Goal: Information Seeking & Learning: Learn about a topic

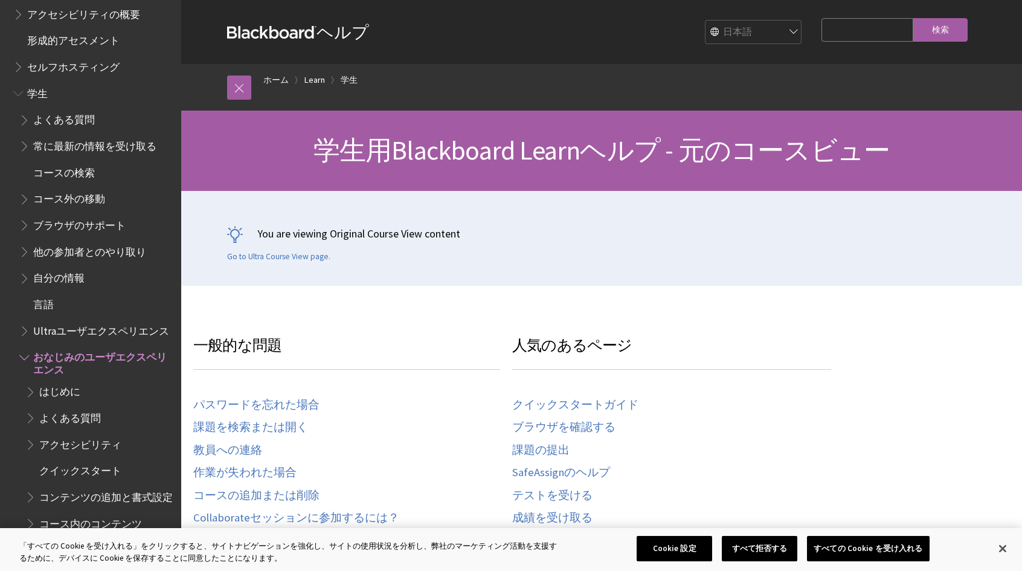
scroll to position [1363, 0]
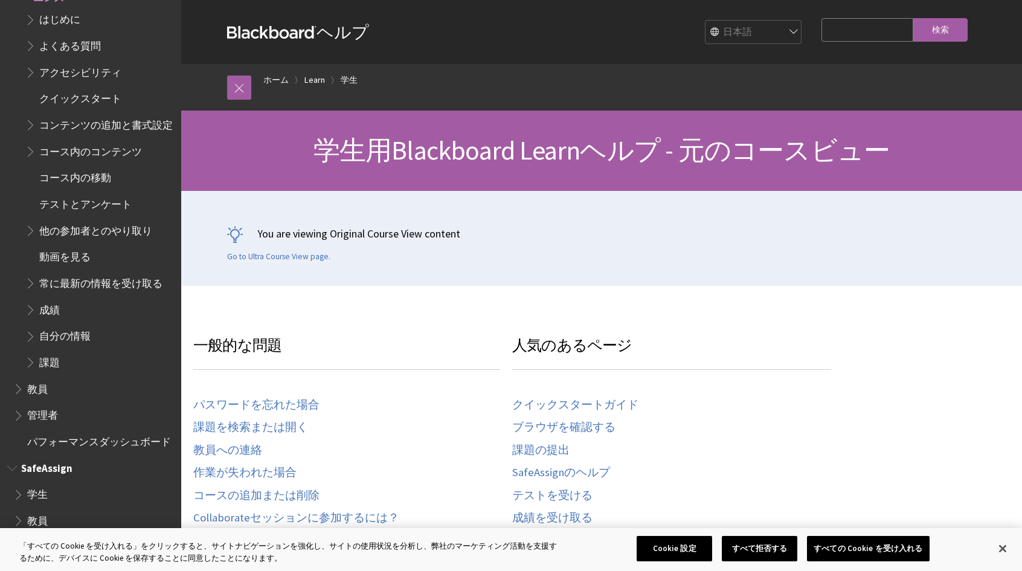
click at [66, 488] on span "学生" at bounding box center [93, 495] width 161 height 21
click at [24, 497] on span "Book outline for Blackboard SafeAssign" at bounding box center [19, 492] width 13 height 15
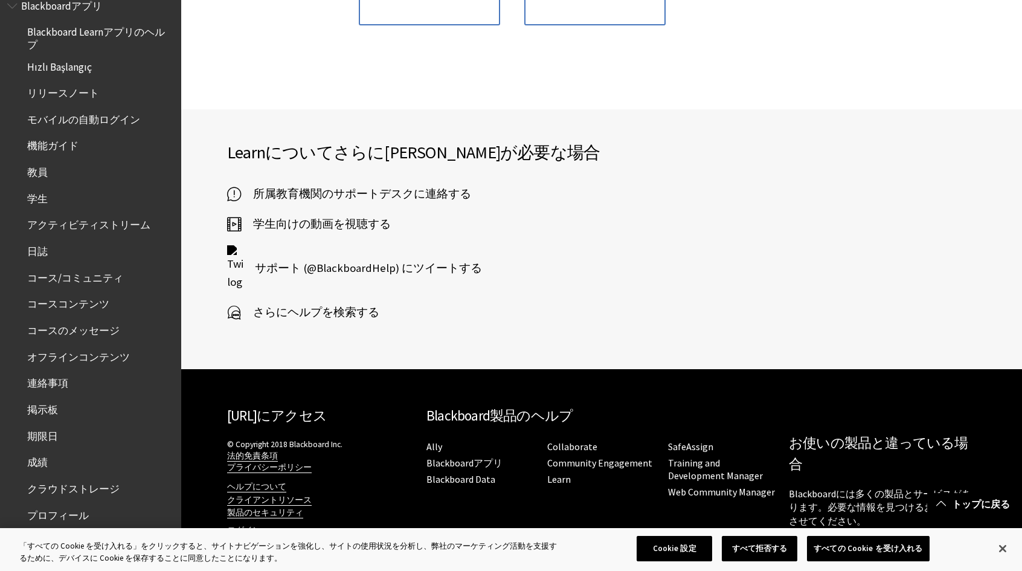
scroll to position [0, 0]
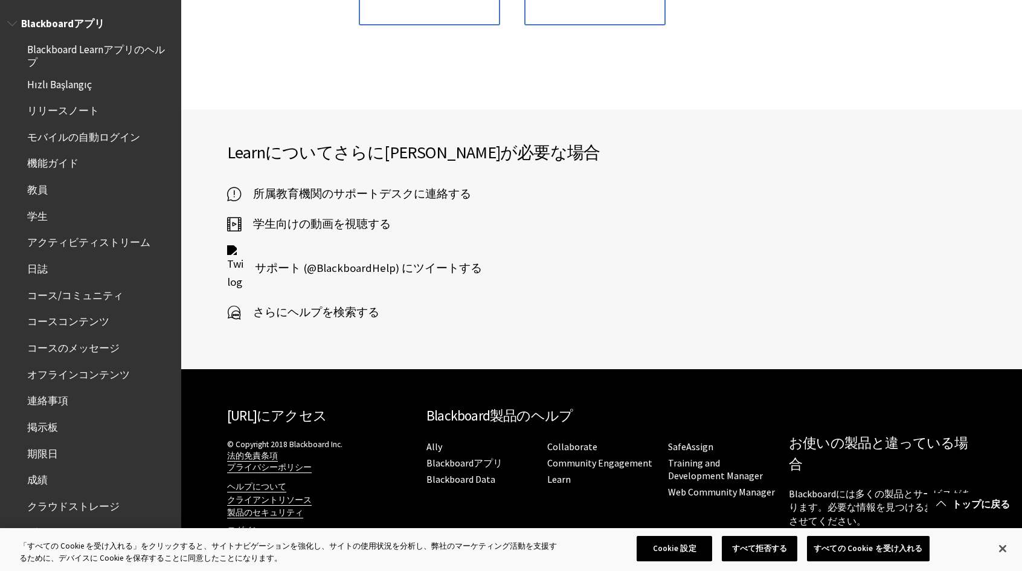
click at [70, 163] on span "機能ガイド" at bounding box center [52, 161] width 51 height 16
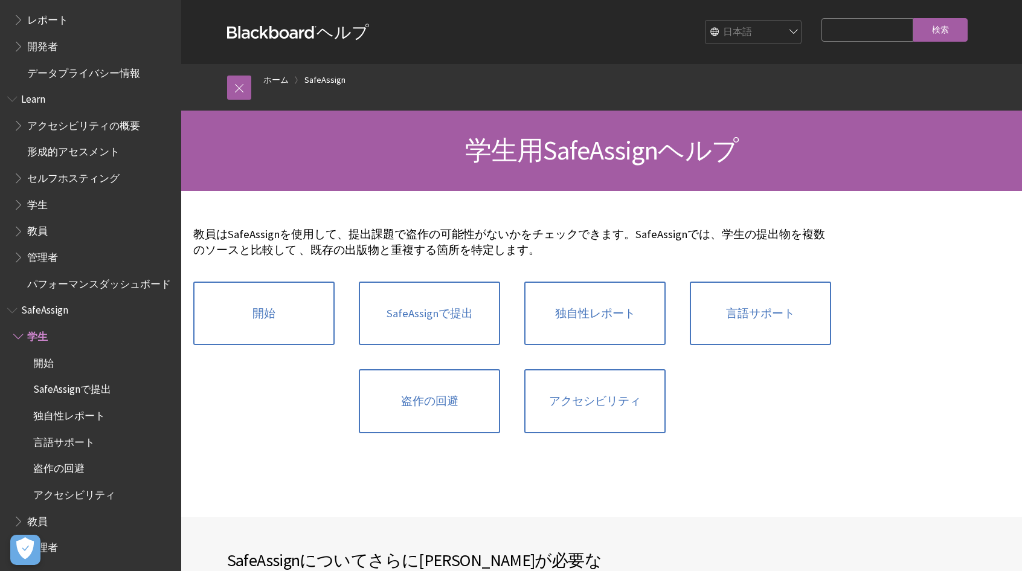
drag, startPoint x: 0, startPoint y: 0, endPoint x: 352, endPoint y: 341, distance: 490.2
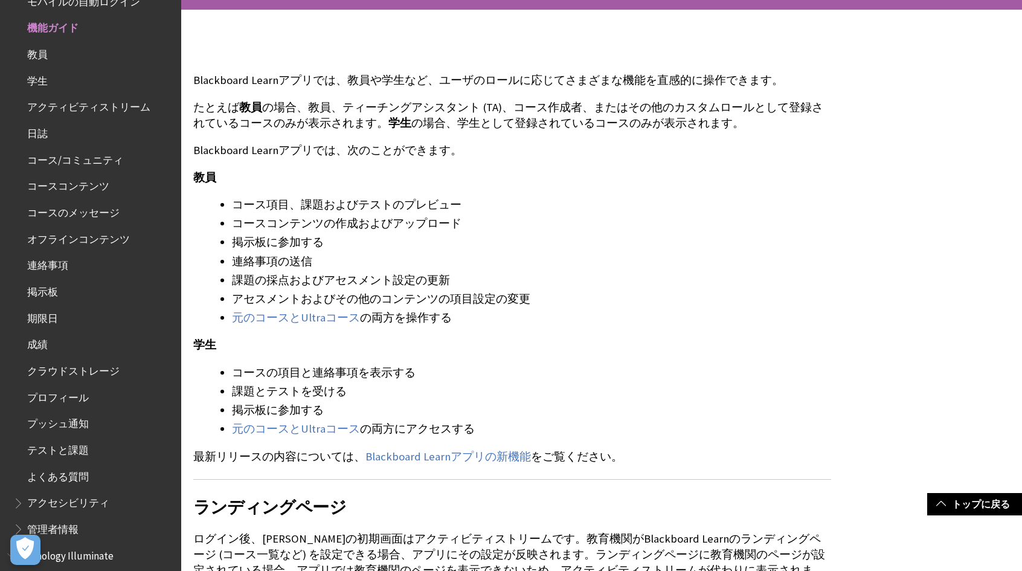
scroll to position [483, 0]
